Goal: Transaction & Acquisition: Purchase product/service

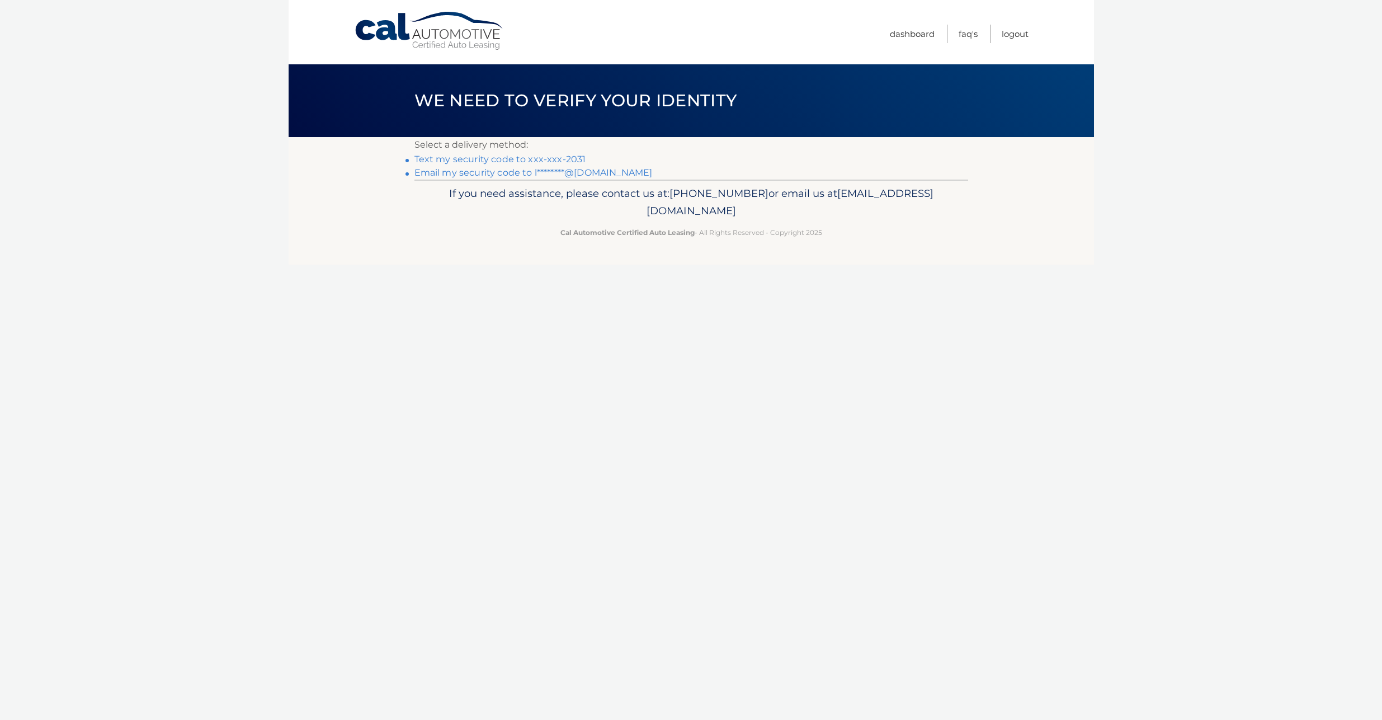
click at [555, 157] on link "Text my security code to xxx-xxx-2031" at bounding box center [501, 159] width 172 height 11
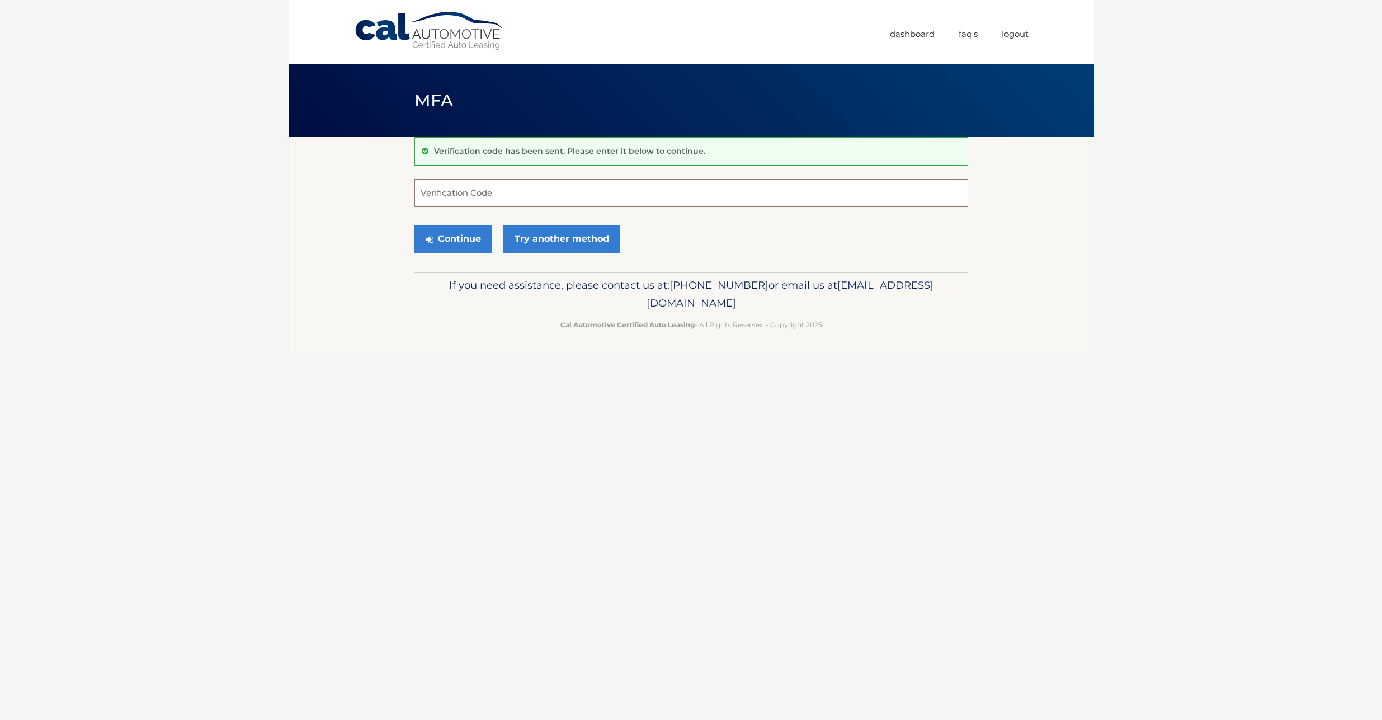
click at [479, 197] on input "Verification Code" at bounding box center [692, 193] width 554 height 28
type input "634989"
click at [467, 243] on button "Continue" at bounding box center [454, 239] width 78 height 28
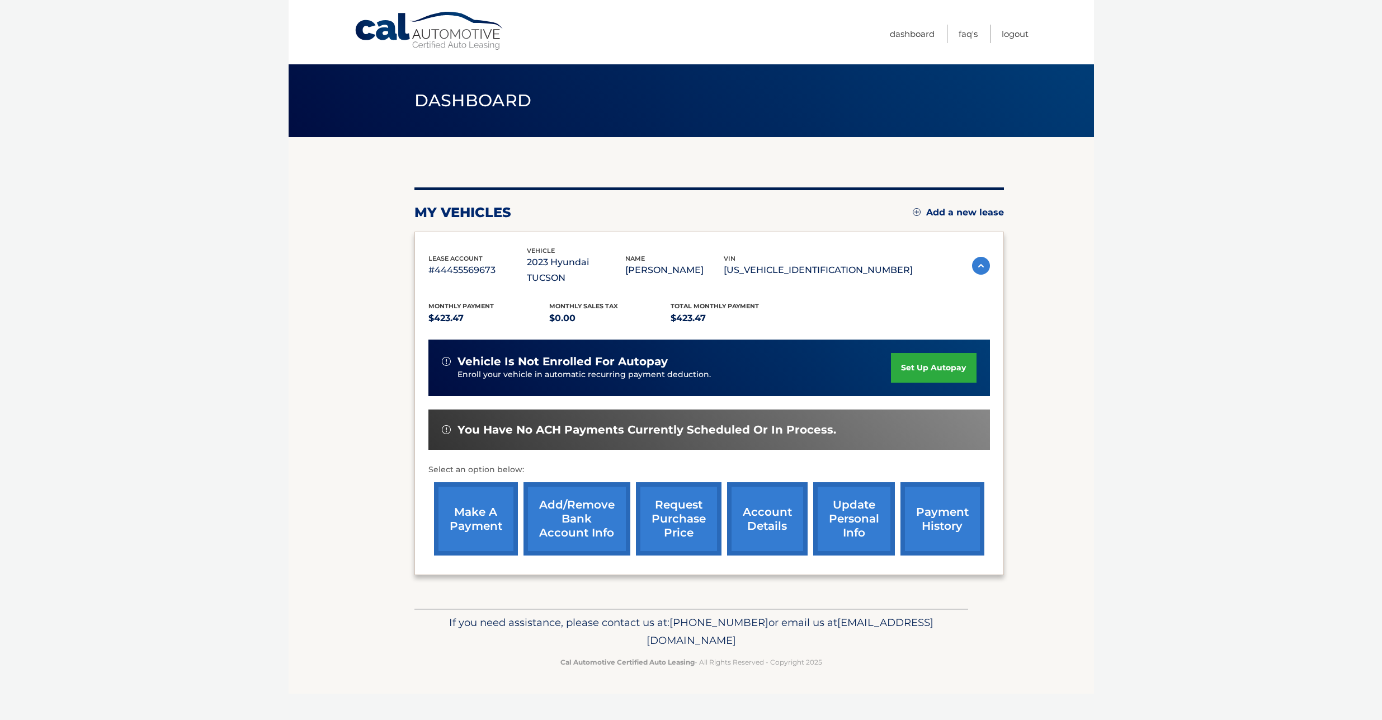
click at [479, 506] on link "make a payment" at bounding box center [476, 518] width 84 height 73
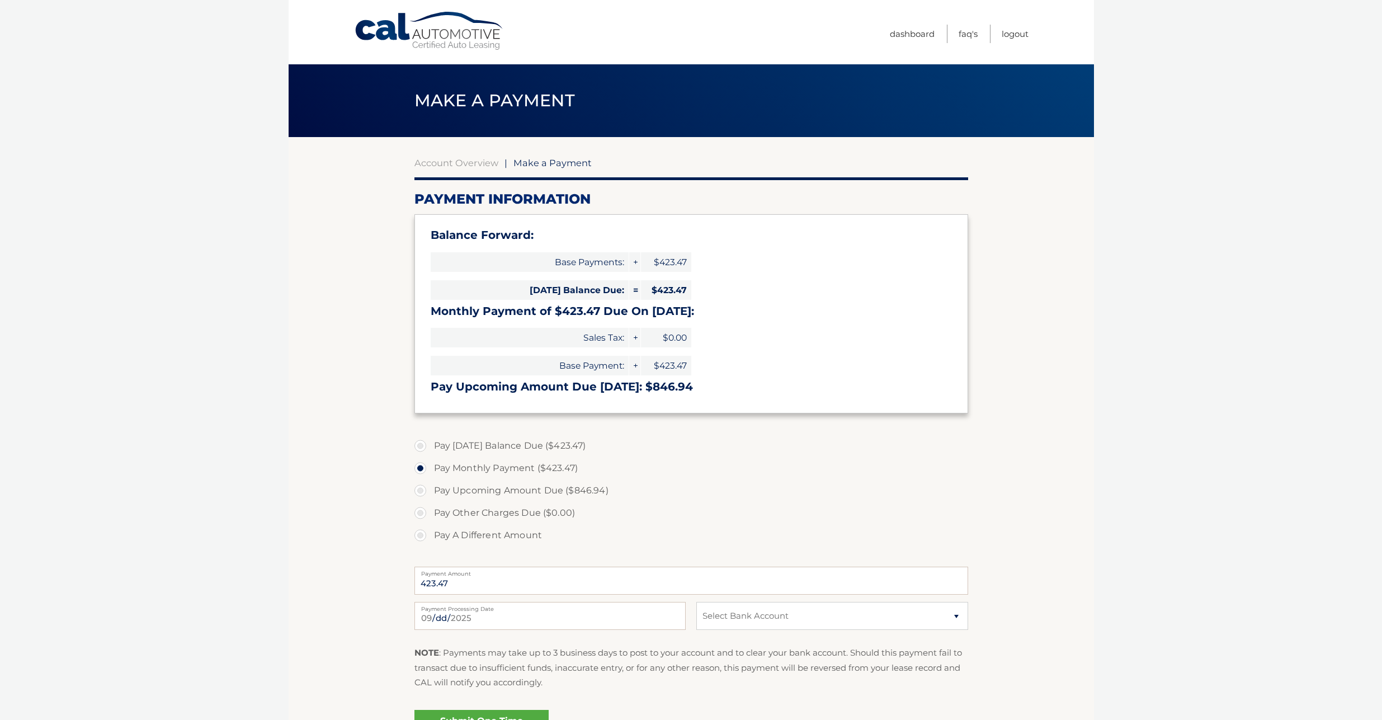
click at [422, 447] on label "Pay [DATE] Balance Due ($423.47)" at bounding box center [692, 446] width 554 height 22
click at [422, 447] on input "Pay [DATE] Balance Due ($423.47)" at bounding box center [424, 444] width 11 height 18
radio input "true"
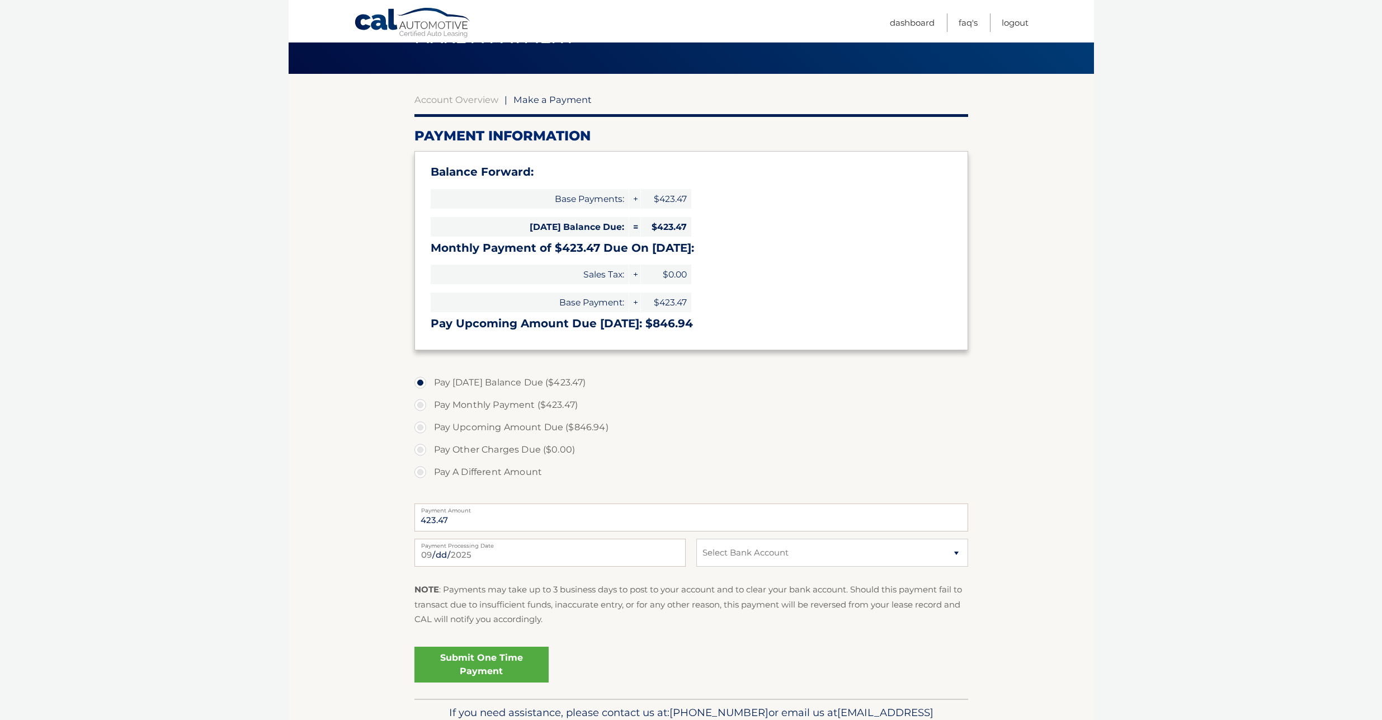
scroll to position [68, 0]
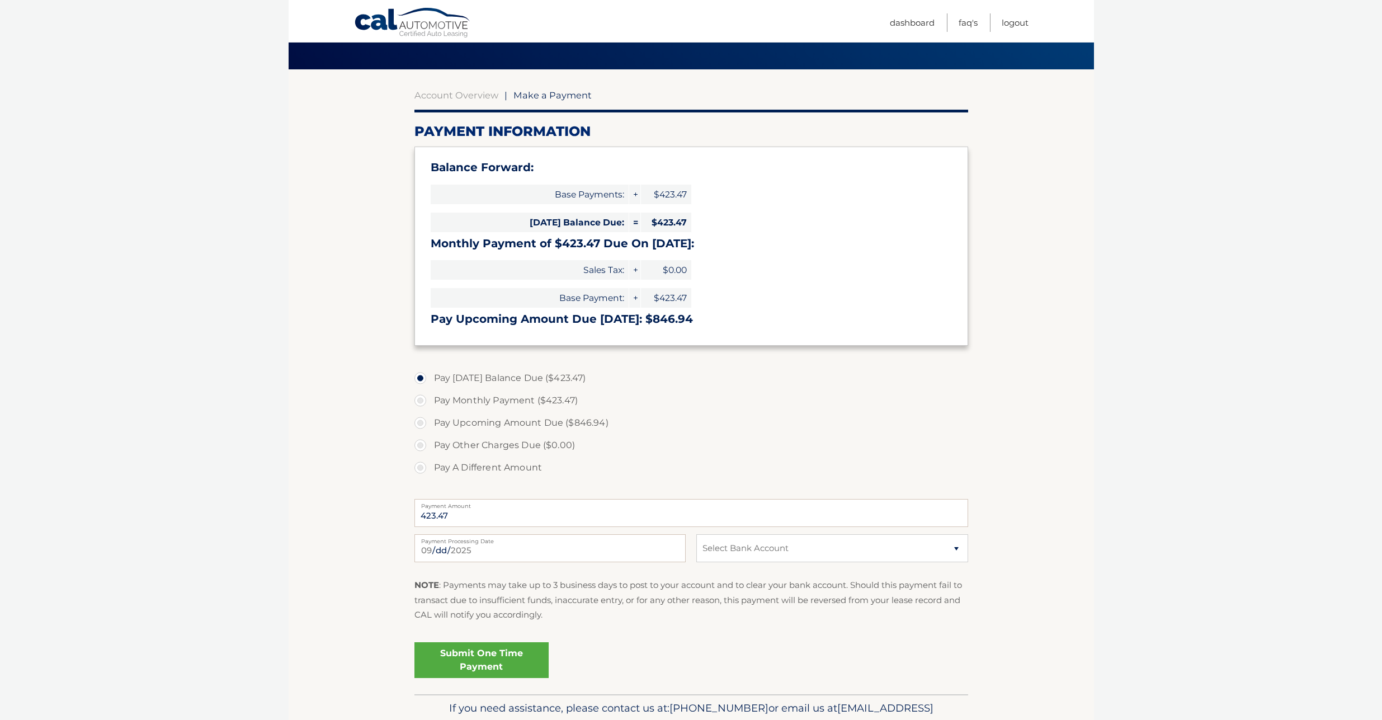
click at [502, 660] on link "Submit One Time Payment" at bounding box center [482, 660] width 134 height 36
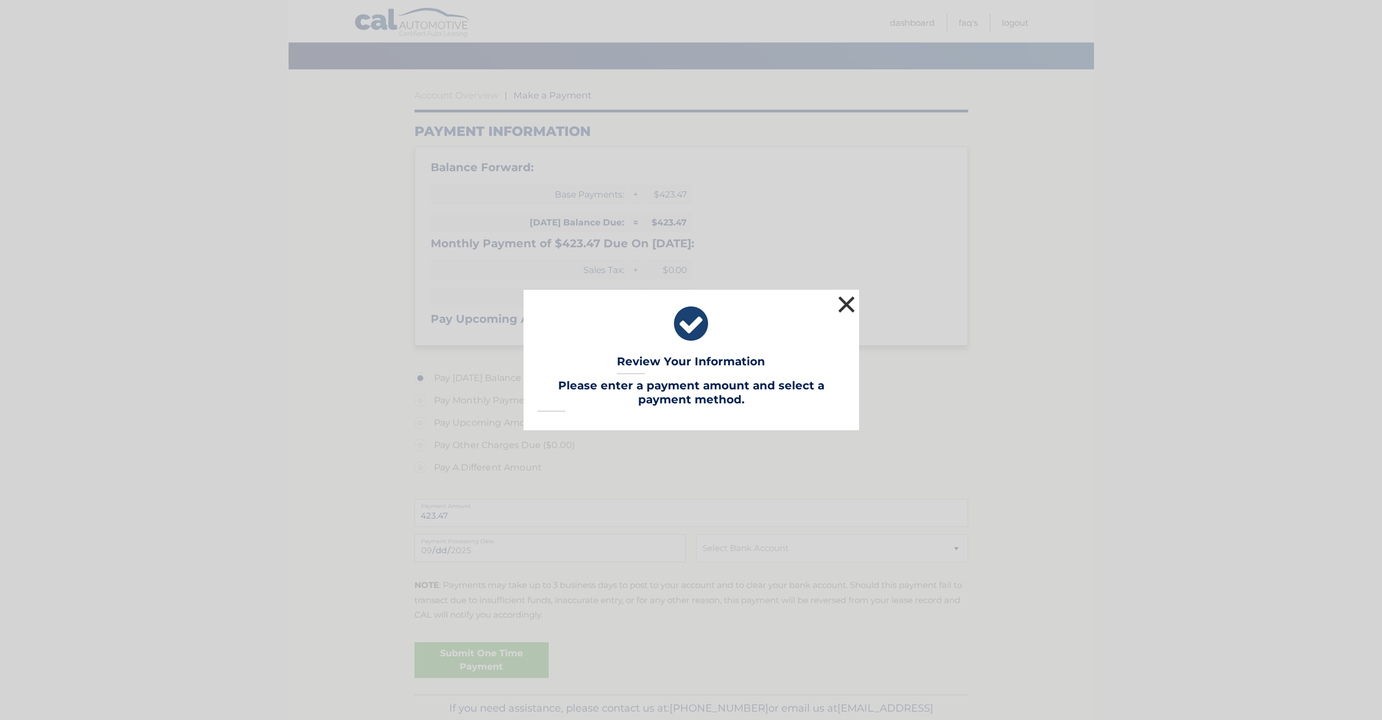
click at [852, 308] on button "×" at bounding box center [847, 304] width 22 height 22
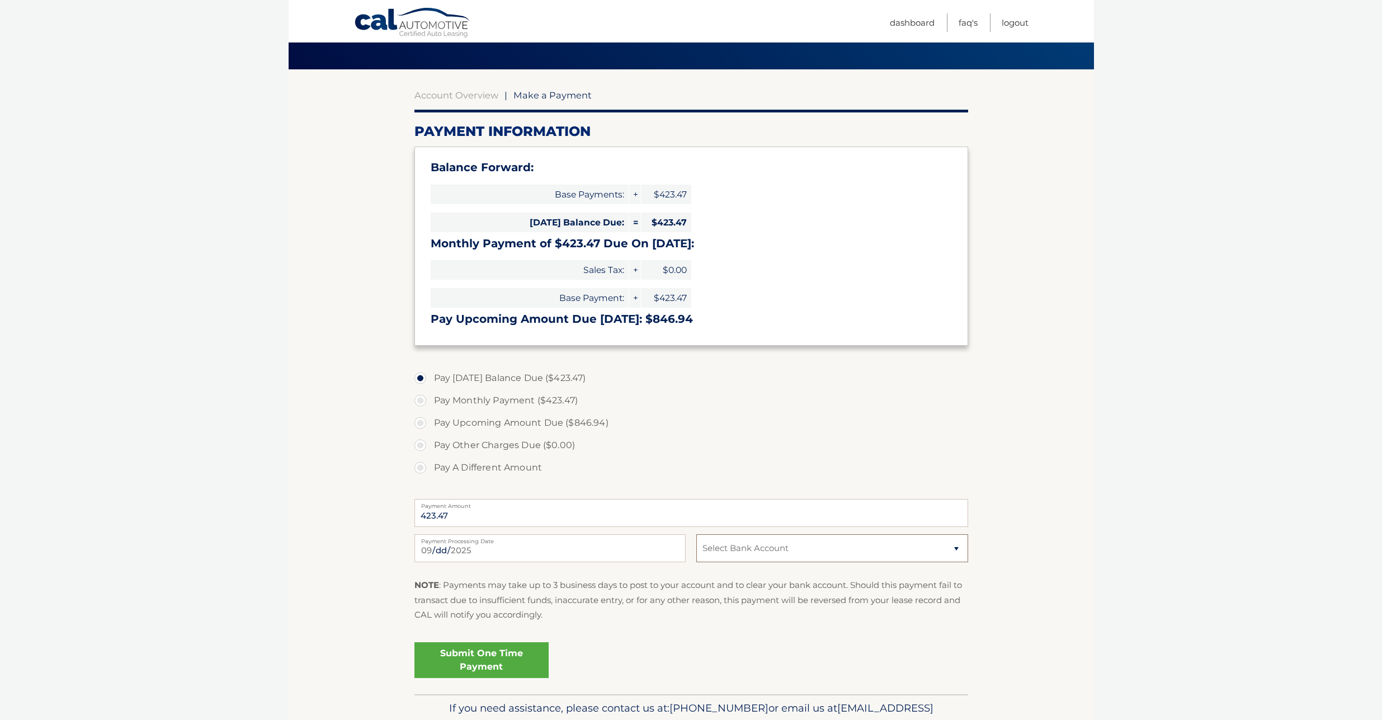
click at [954, 553] on select "Select Bank Account Checking CAPITAL ONE N.A. *****4352 Checking CAPITAL ONE N.…" at bounding box center [832, 548] width 271 height 28
select select "ZjZjN2NlMjEtNzQyYi00ZTU3LWJmZDktZjQxZDZiMzVkMWI0"
click at [697, 534] on select "Select Bank Account Checking CAPITAL ONE N.A. *****4352 Checking CAPITAL ONE N.…" at bounding box center [832, 548] width 271 height 28
click at [488, 662] on link "Submit One Time Payment" at bounding box center [482, 660] width 134 height 36
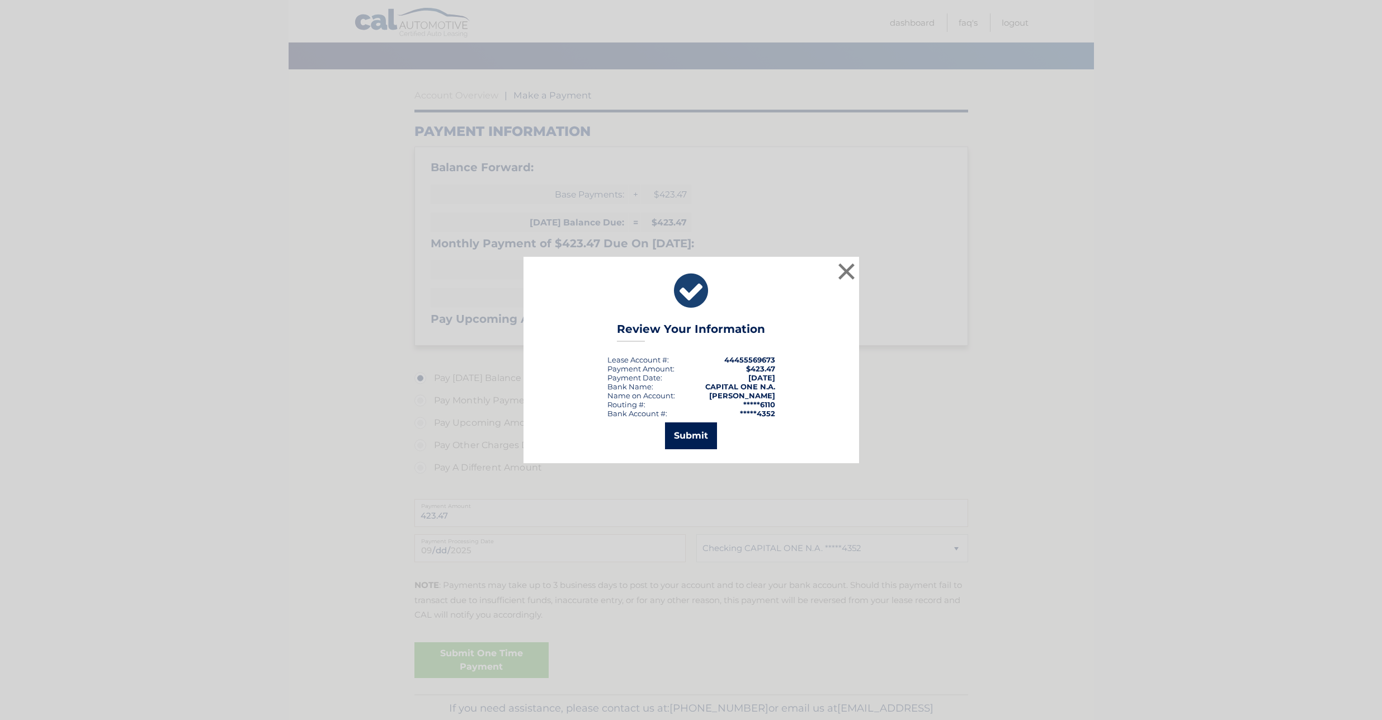
click at [703, 437] on button "Submit" at bounding box center [691, 435] width 52 height 27
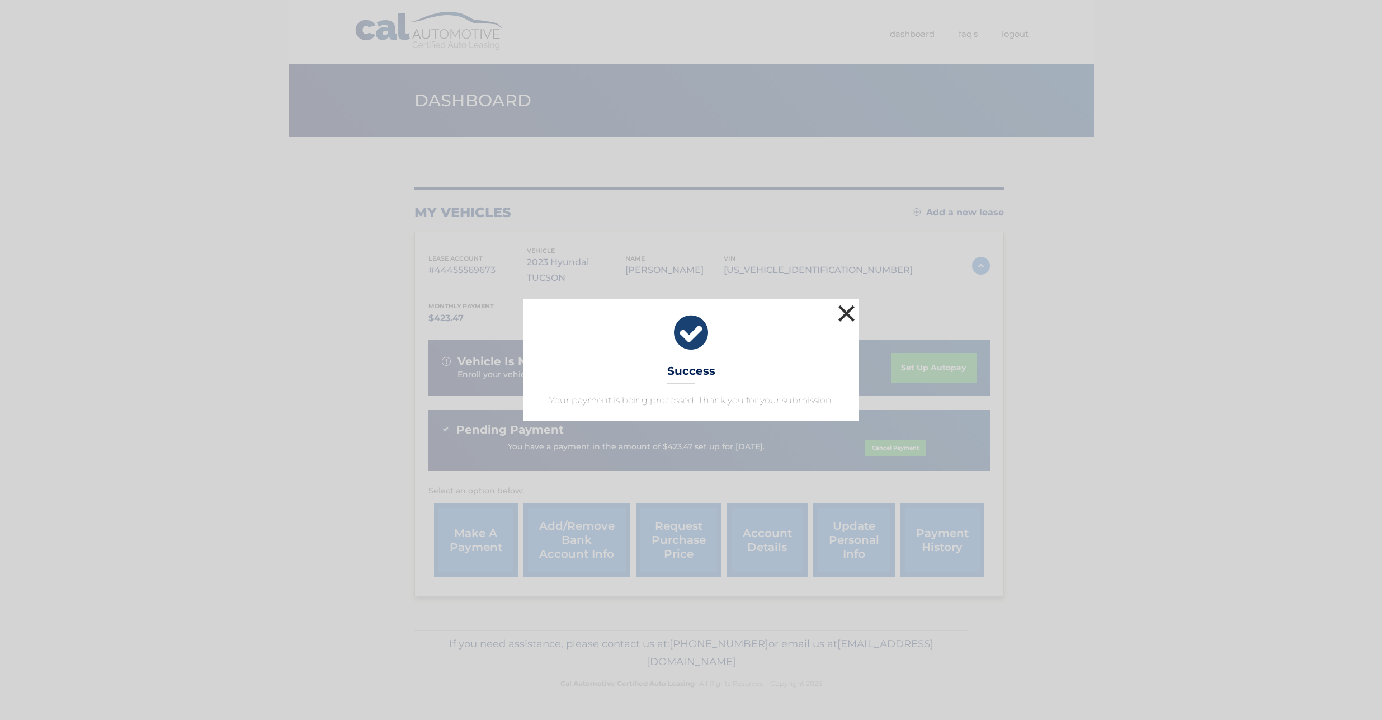
click at [847, 314] on button "×" at bounding box center [847, 313] width 22 height 22
